Goal: Task Accomplishment & Management: Manage account settings

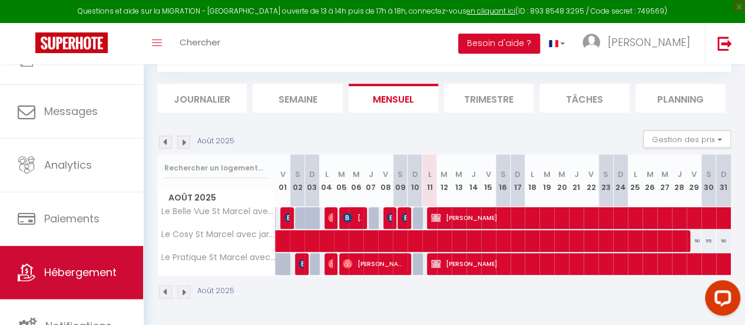
scroll to position [88, 0]
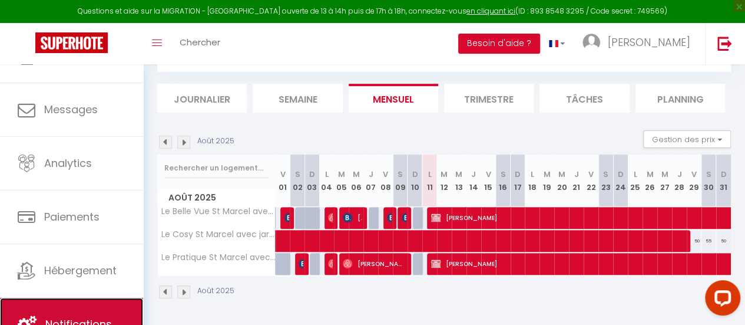
click at [69, 305] on link "Notifications" at bounding box center [71, 324] width 143 height 53
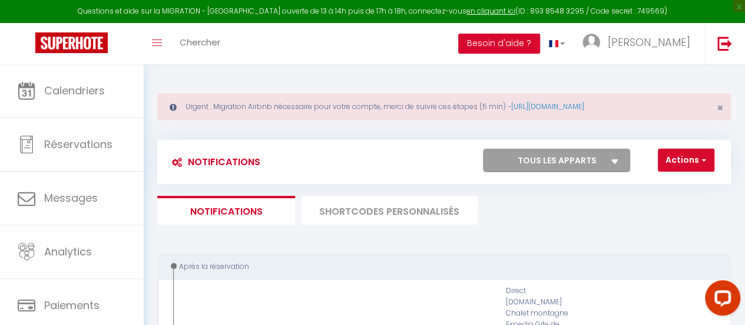
select select
checkbox input "false"
select select
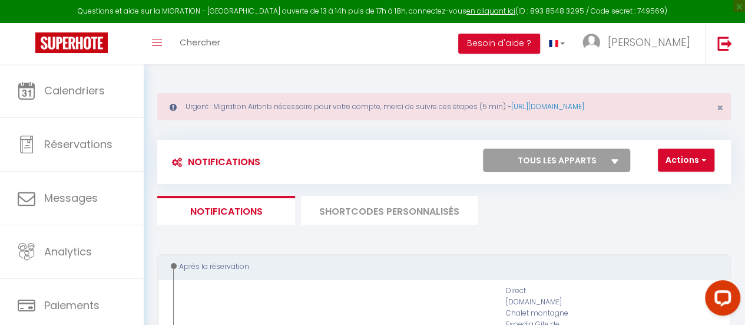
checkbox input "false"
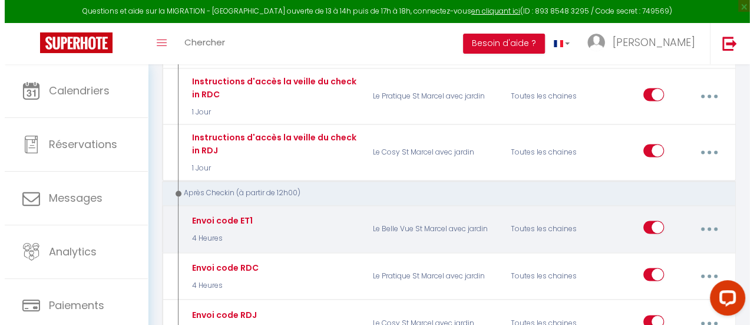
scroll to position [825, 0]
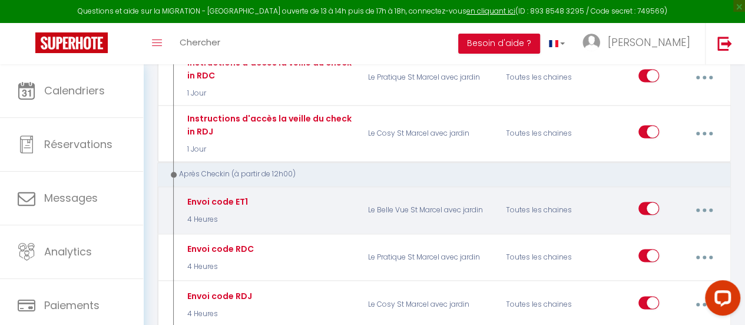
click at [705, 208] on icon "button" at bounding box center [705, 210] width 4 height 4
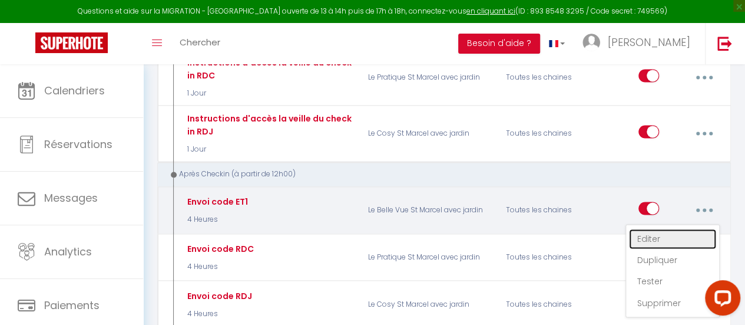
click at [678, 229] on link "Editer" at bounding box center [672, 239] width 87 height 20
type input "Envoi code ET1"
select select "3"
select select "4 Heures"
select select "if_deposit_is_paid"
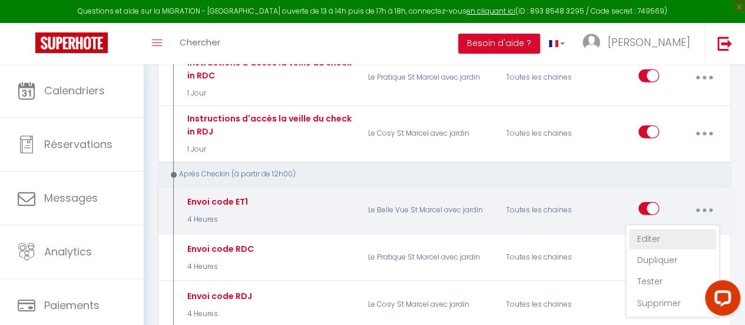
checkbox input "true"
checkbox input "false"
radio input "true"
type input "Votre code d'accès pour [RENTAL:NAME]"
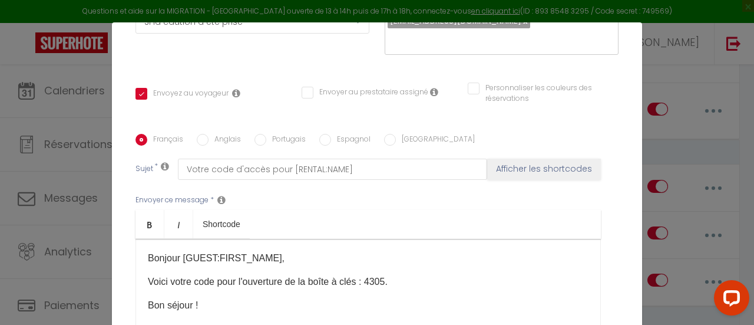
scroll to position [236, 0]
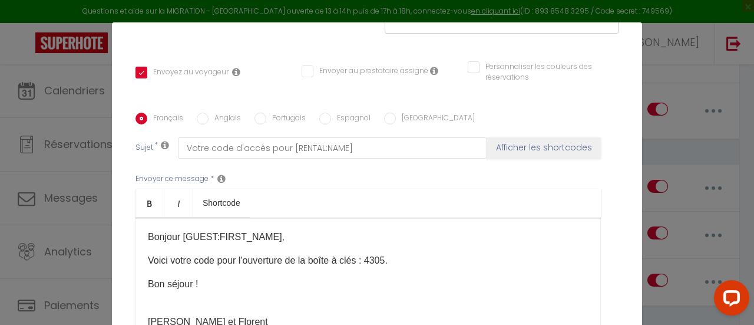
click at [383, 261] on p "Voici votre code pour l'ouverture de la boîte à clés : 4305." at bounding box center [368, 260] width 441 height 14
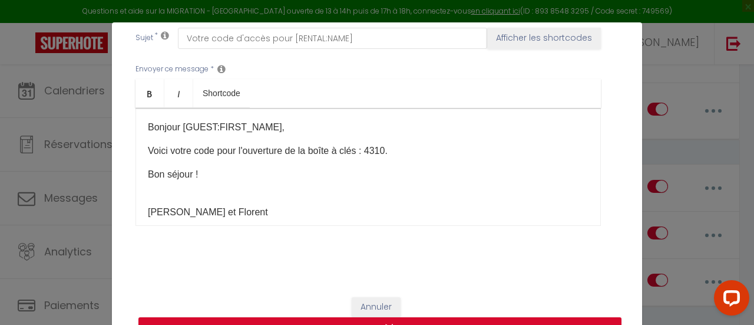
scroll to position [348, 0]
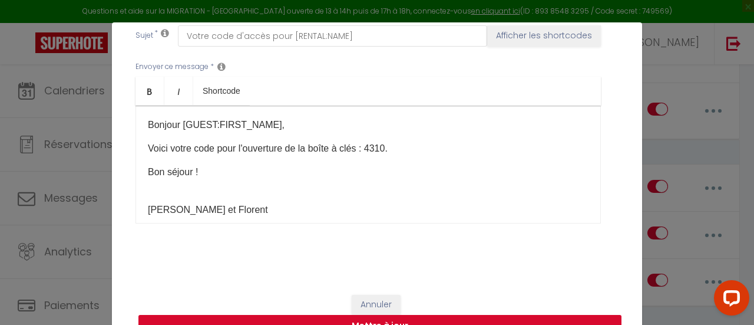
click at [502, 320] on button "Mettre à jour" at bounding box center [379, 326] width 483 height 22
checkbox input "true"
checkbox input "false"
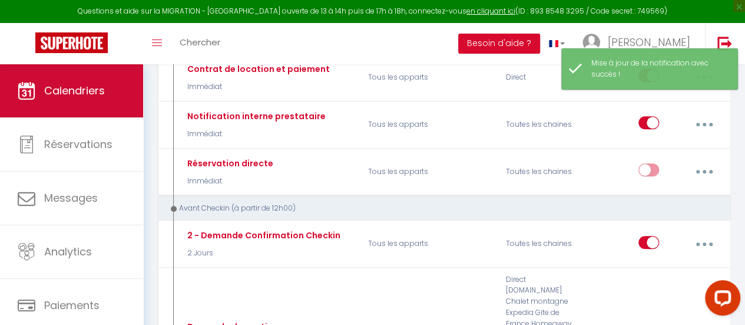
scroll to position [412, 0]
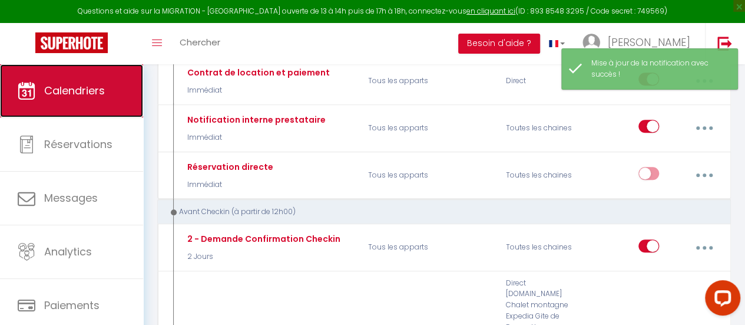
click at [74, 98] on link "Calendriers" at bounding box center [71, 90] width 143 height 53
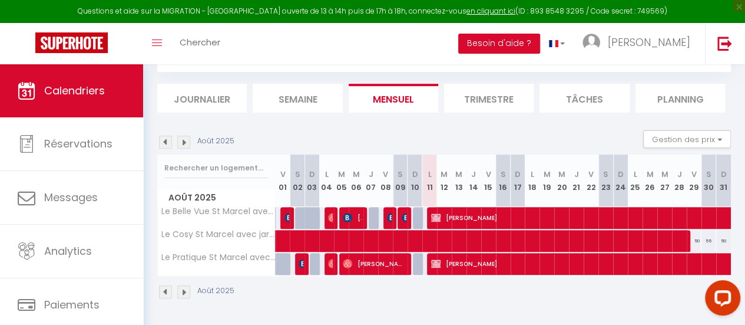
scroll to position [119, 0]
click at [184, 136] on img at bounding box center [183, 142] width 13 height 13
